Goal: Check status: Check status

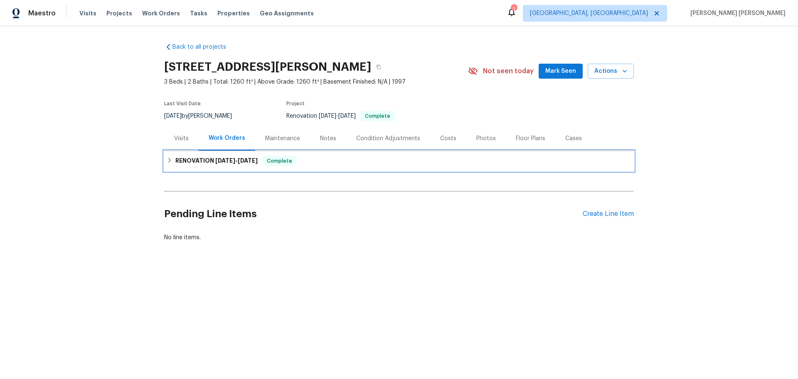
click at [167, 161] on icon at bounding box center [170, 160] width 6 height 6
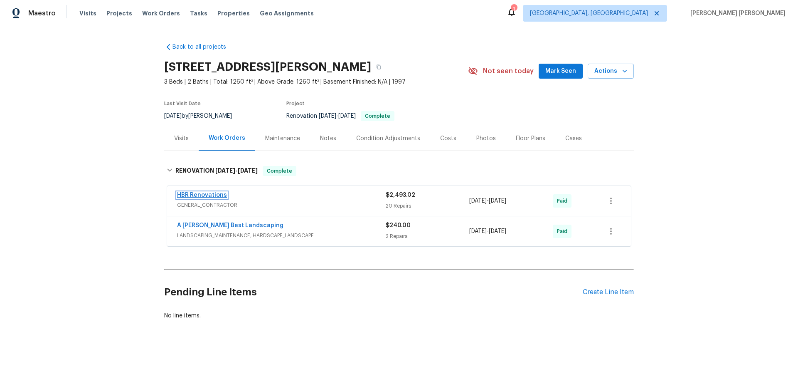
click at [196, 194] on link "HBR Renovations" at bounding box center [202, 195] width 50 height 6
